Goal: Task Accomplishment & Management: Manage account settings

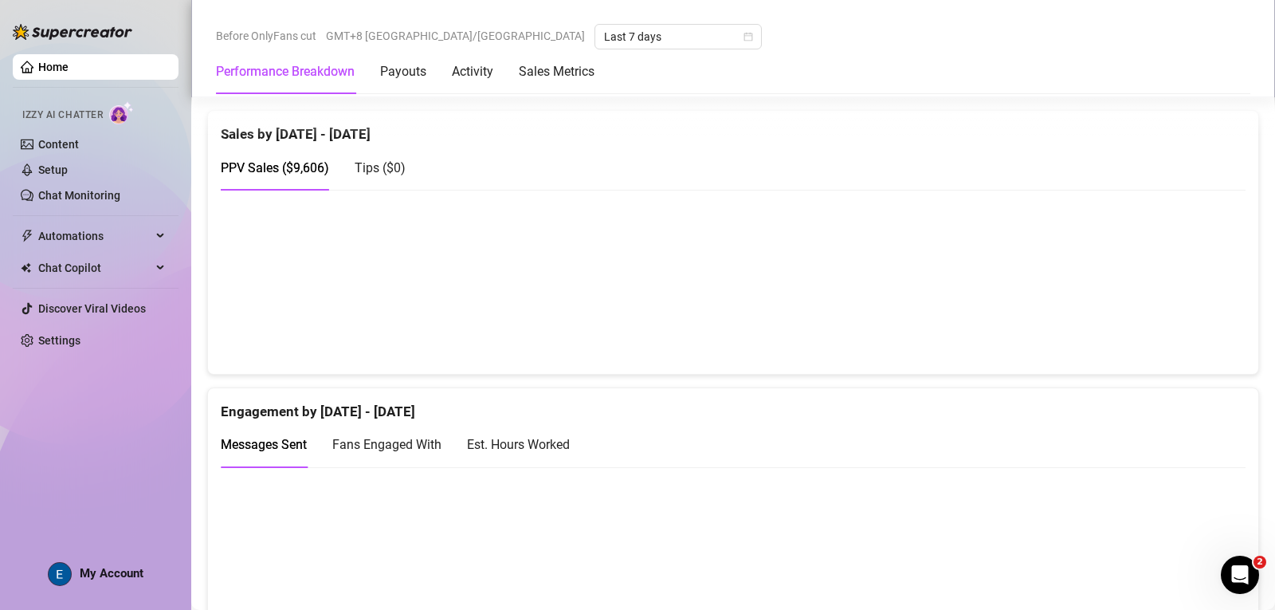
scroll to position [717, 0]
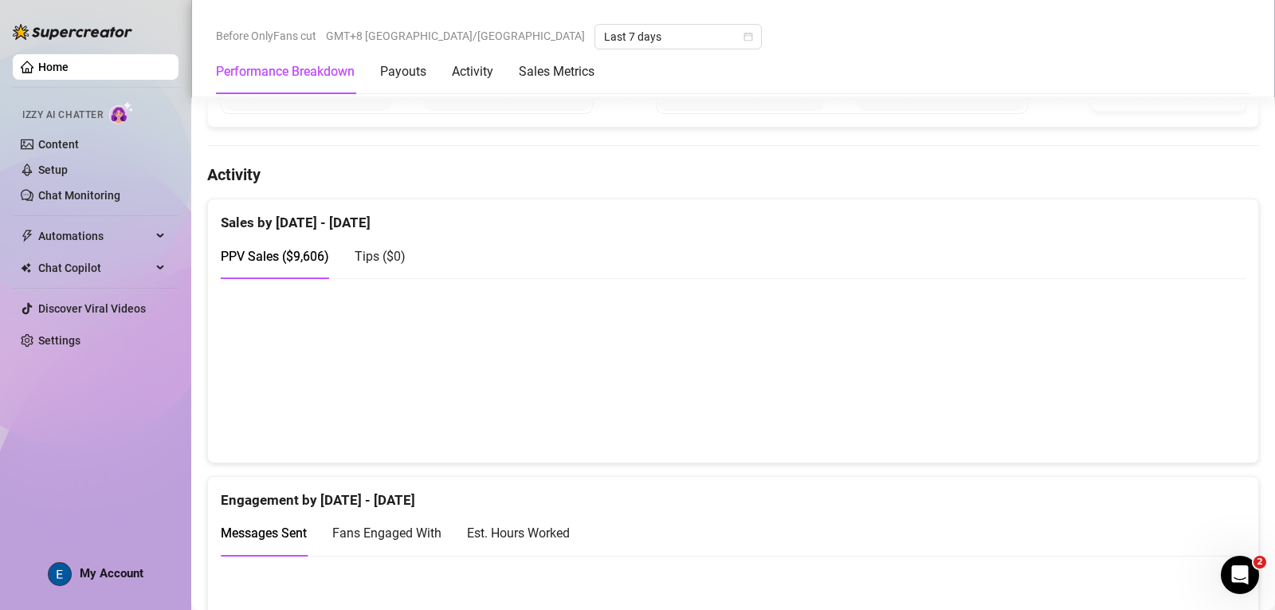
drag, startPoint x: 344, startPoint y: 190, endPoint x: 398, endPoint y: 201, distance: 54.4
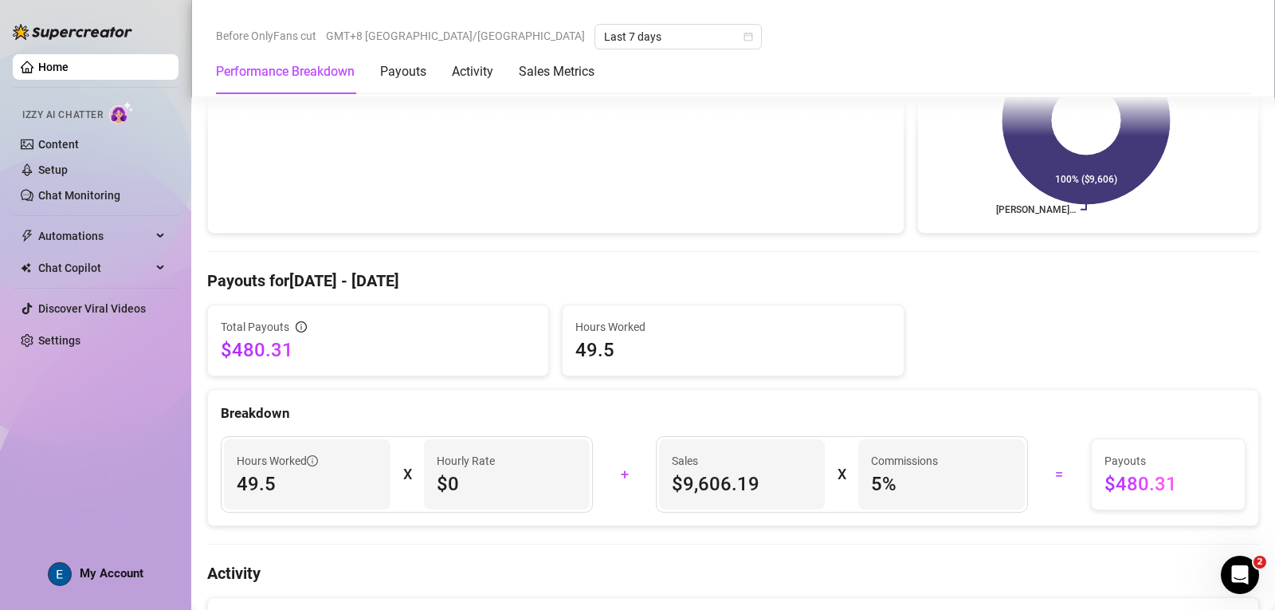
scroll to position [0, 0]
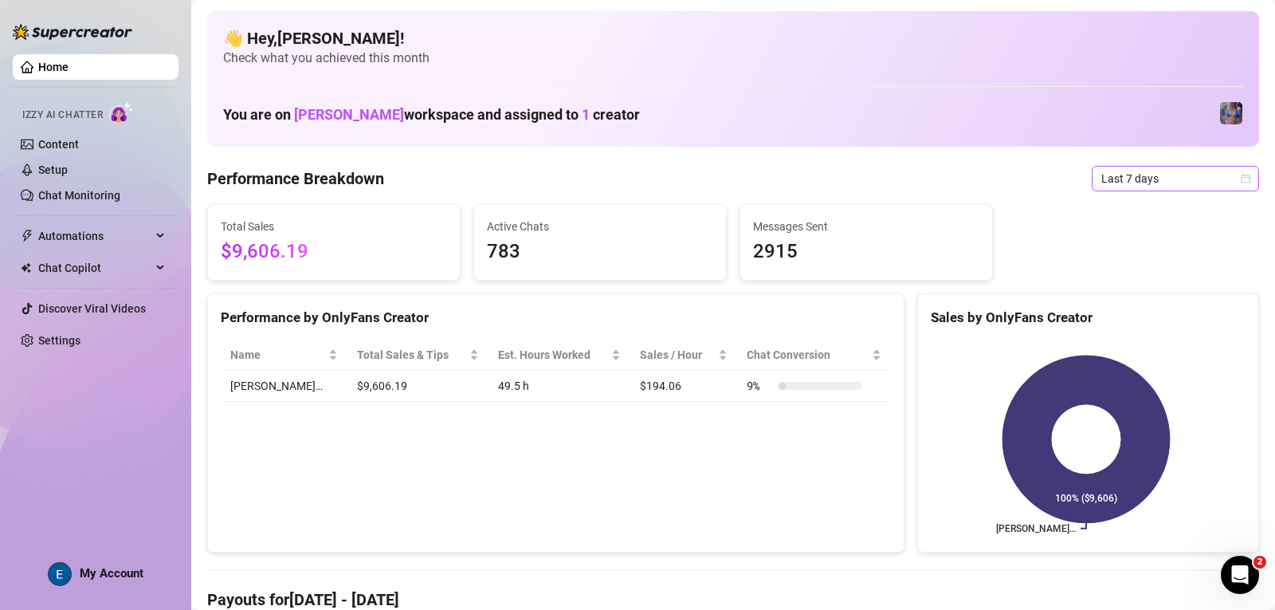
click at [398, 179] on span "Last 7 days" at bounding box center [1175, 179] width 148 height 24
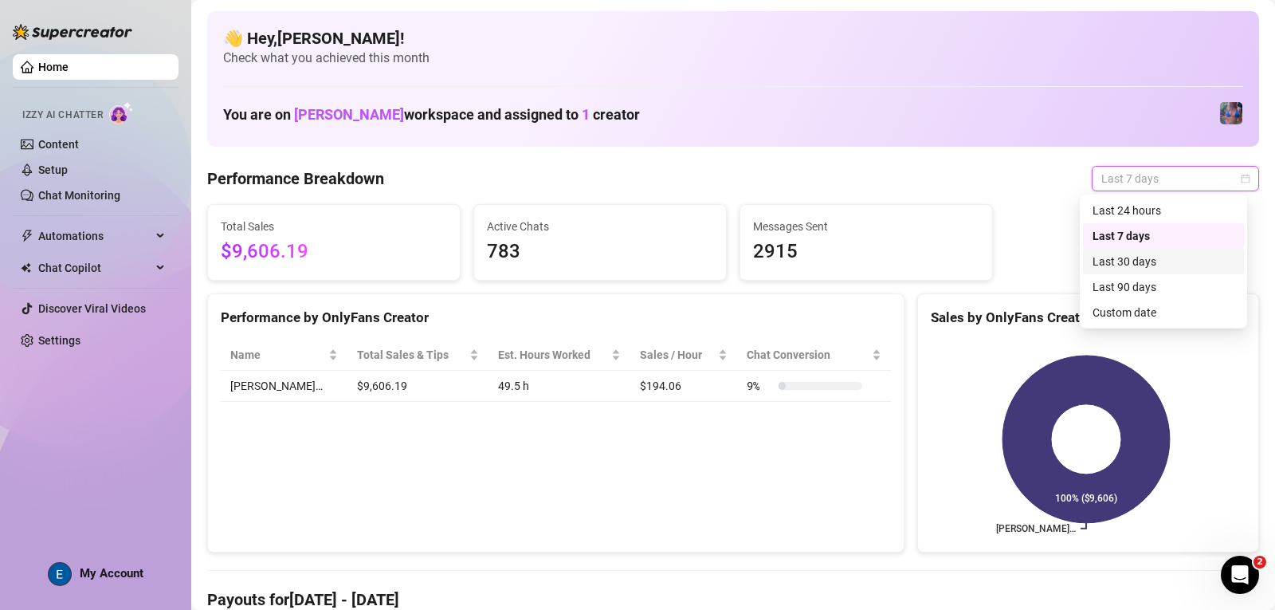
click at [398, 262] on div "Last 30 days" at bounding box center [1164, 262] width 142 height 18
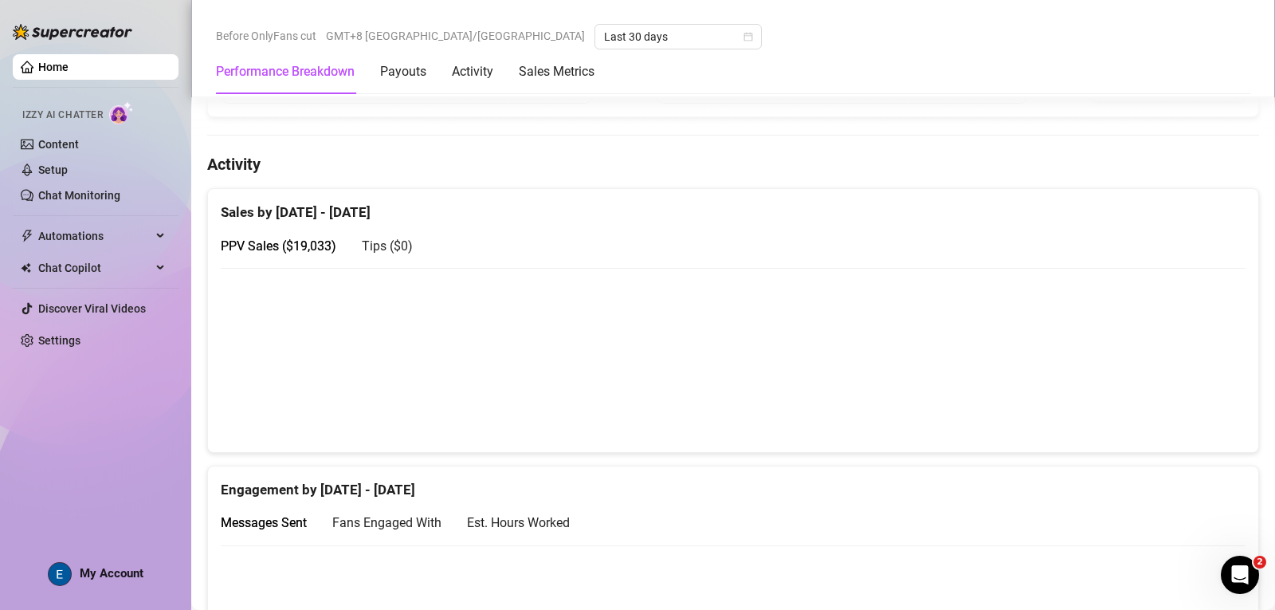
scroll to position [688, 0]
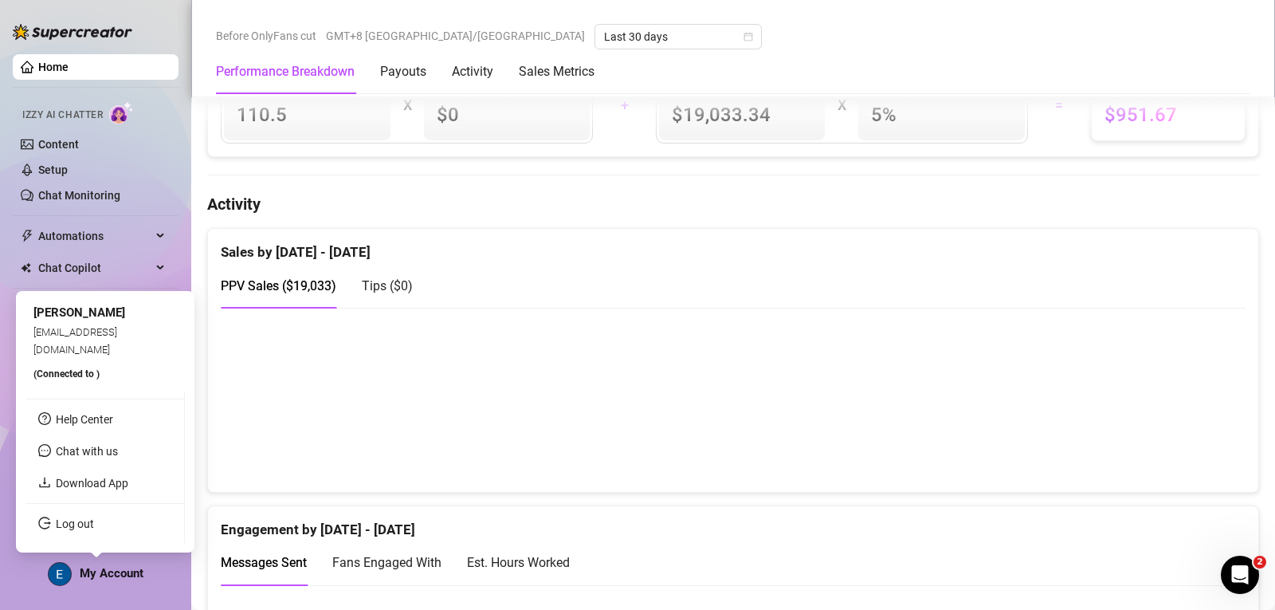
click at [135, 567] on span "My Account" at bounding box center [112, 573] width 64 height 14
click at [94, 523] on link "Log out" at bounding box center [75, 523] width 38 height 13
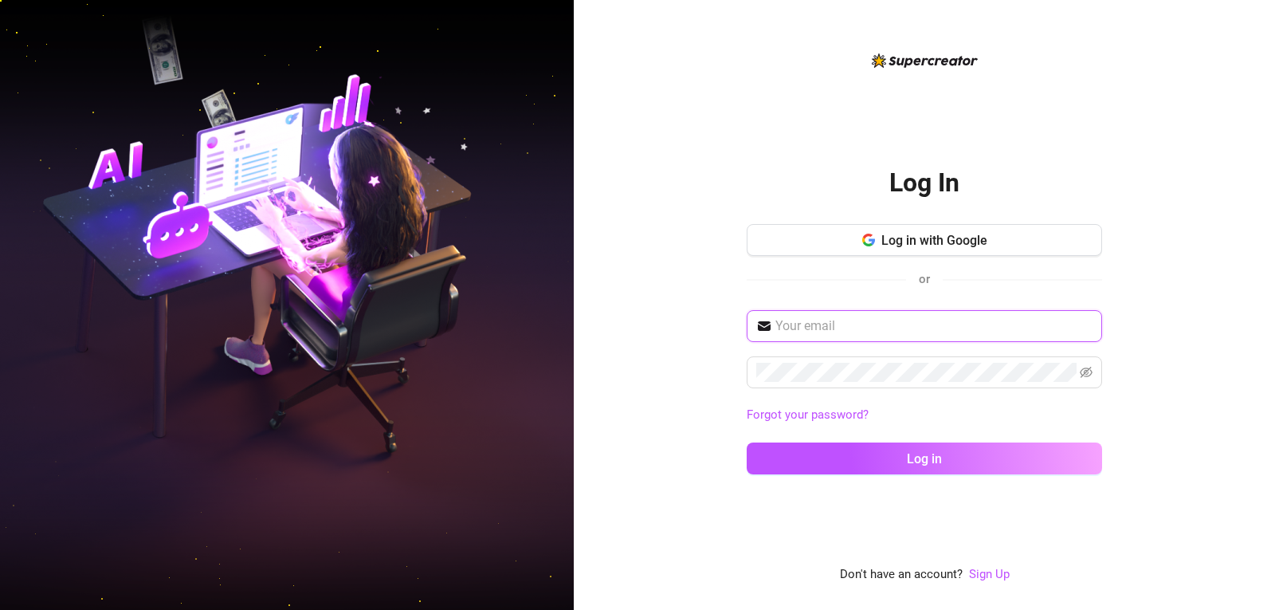
click at [398, 331] on input "text" at bounding box center [933, 325] width 317 height 19
type input "[EMAIL_ADDRESS][DOMAIN_NAME]"
click at [398, 359] on span at bounding box center [924, 372] width 355 height 32
click at [398, 442] on button "Log in" at bounding box center [924, 458] width 355 height 32
